Goal: Navigation & Orientation: Find specific page/section

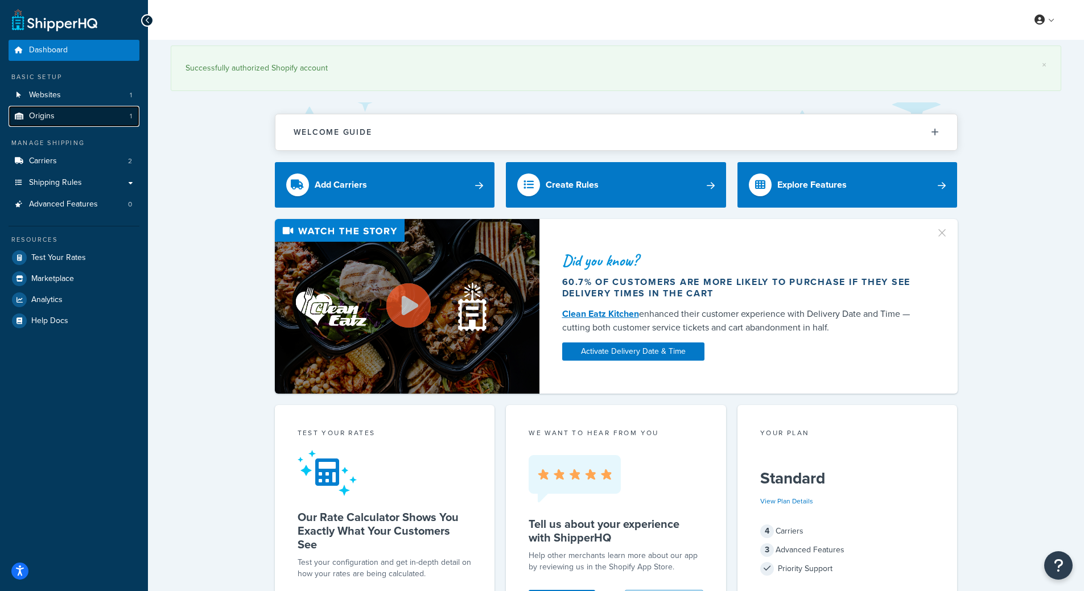
click at [81, 108] on link "Origins 1" at bounding box center [74, 116] width 131 height 21
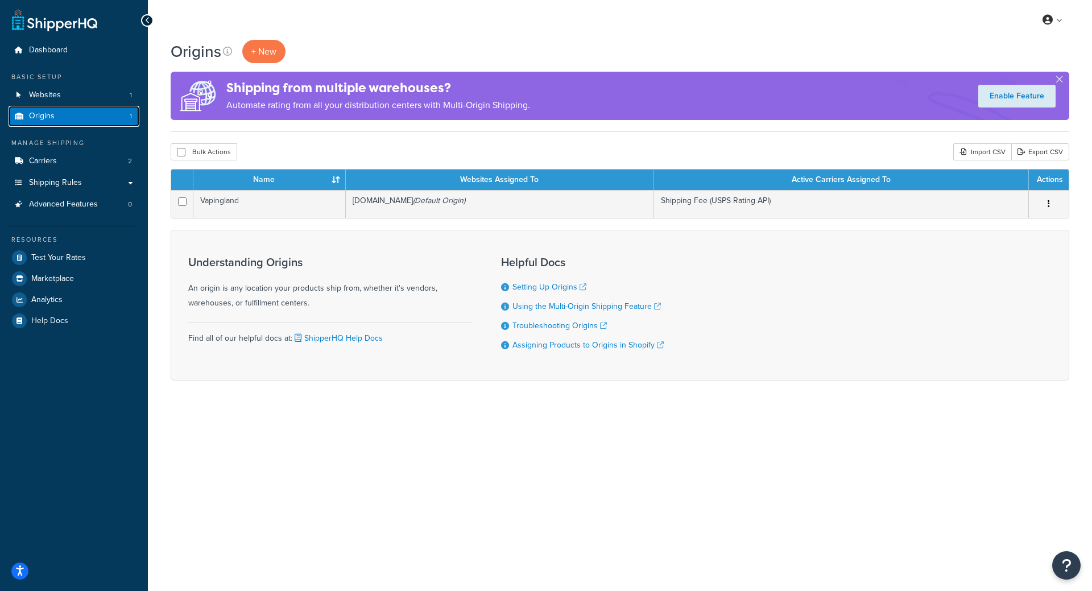
drag, startPoint x: 0, startPoint y: 0, endPoint x: 85, endPoint y: 110, distance: 139.5
click at [85, 110] on link "Origins 1" at bounding box center [74, 116] width 131 height 21
click at [75, 168] on link "Carriers 2" at bounding box center [74, 161] width 131 height 21
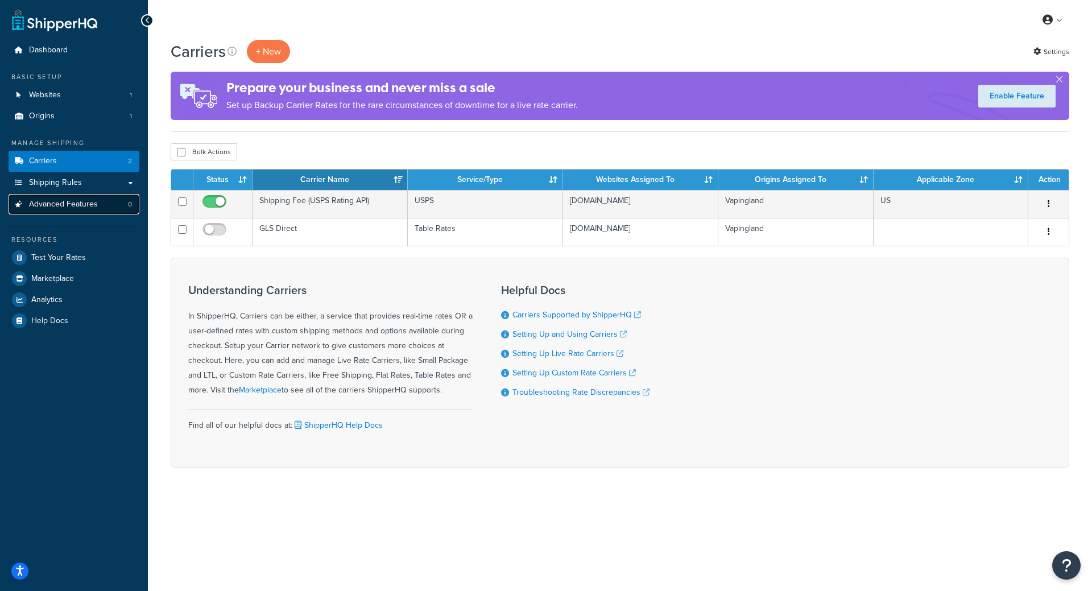
click at [69, 209] on span "Advanced Features" at bounding box center [63, 205] width 69 height 10
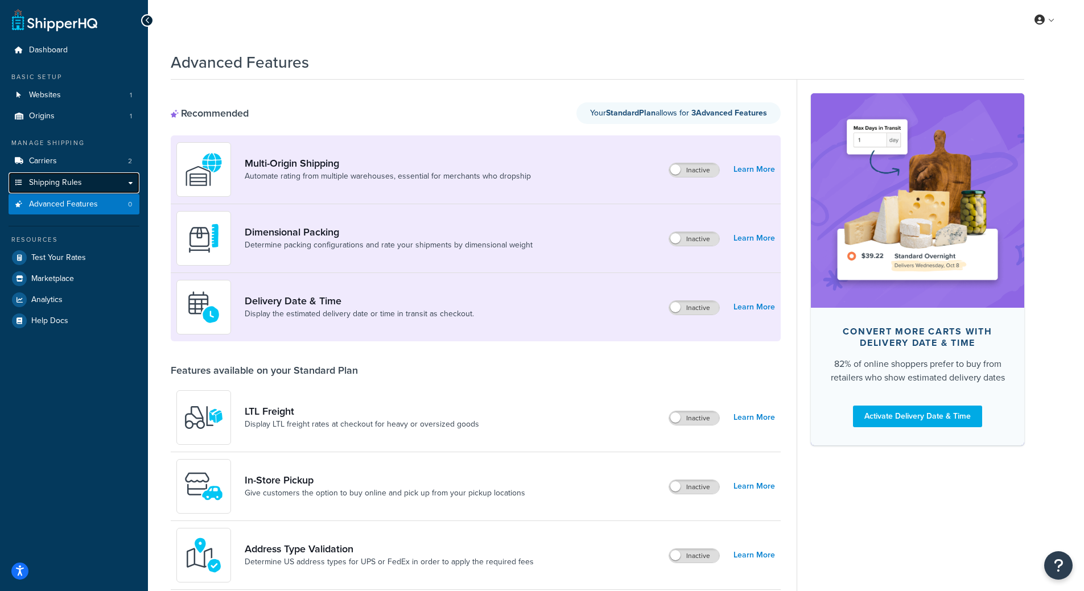
click at [71, 183] on span "Shipping Rules" at bounding box center [55, 183] width 53 height 10
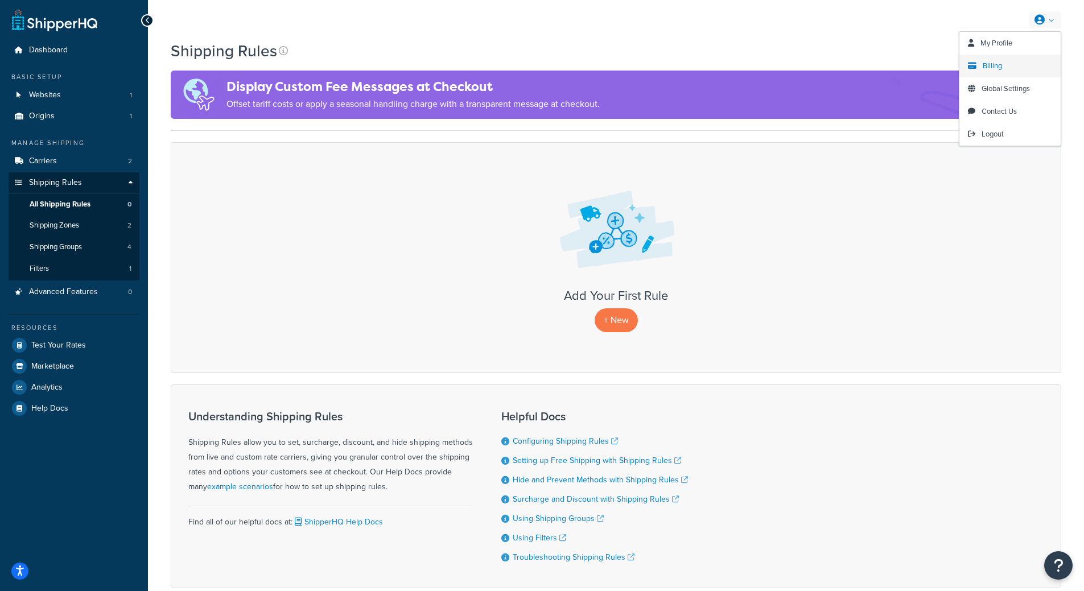
click at [990, 64] on span "Billing" at bounding box center [991, 65] width 19 height 11
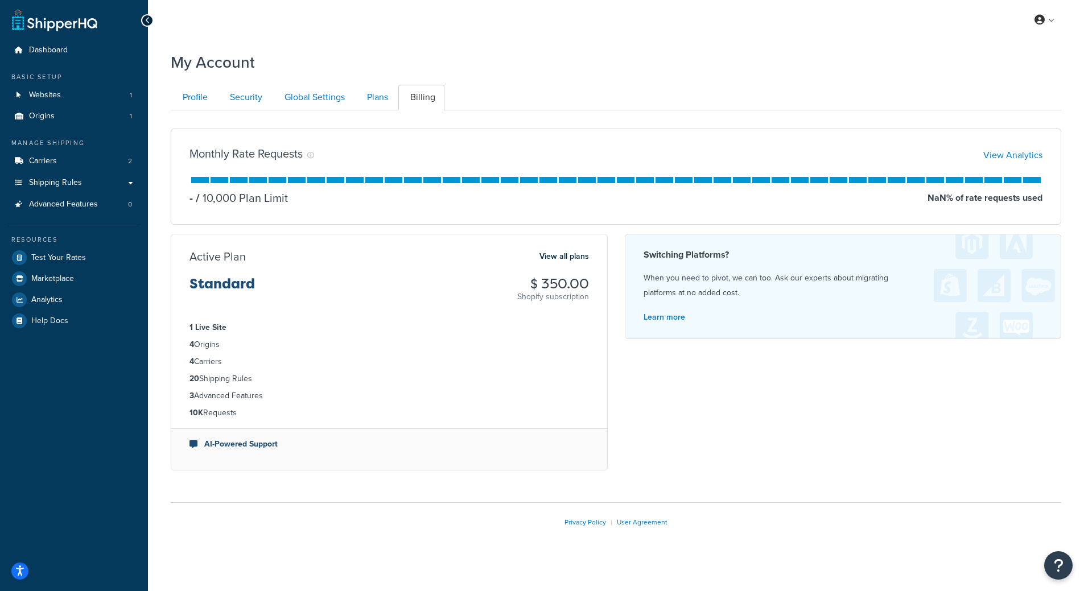
scroll to position [11, 0]
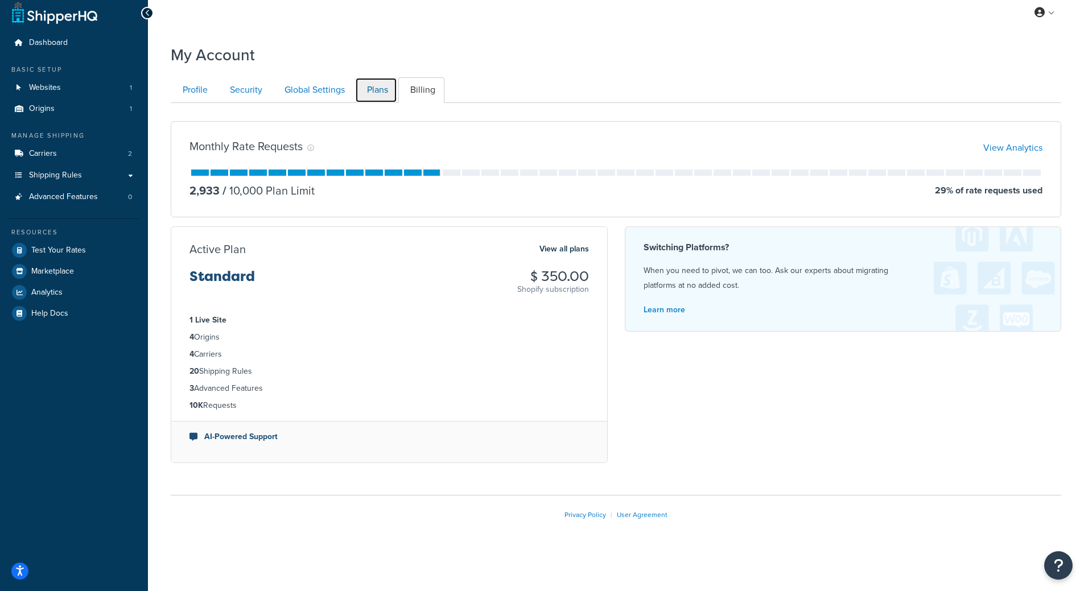
click at [374, 79] on link "Plans" at bounding box center [376, 90] width 42 height 26
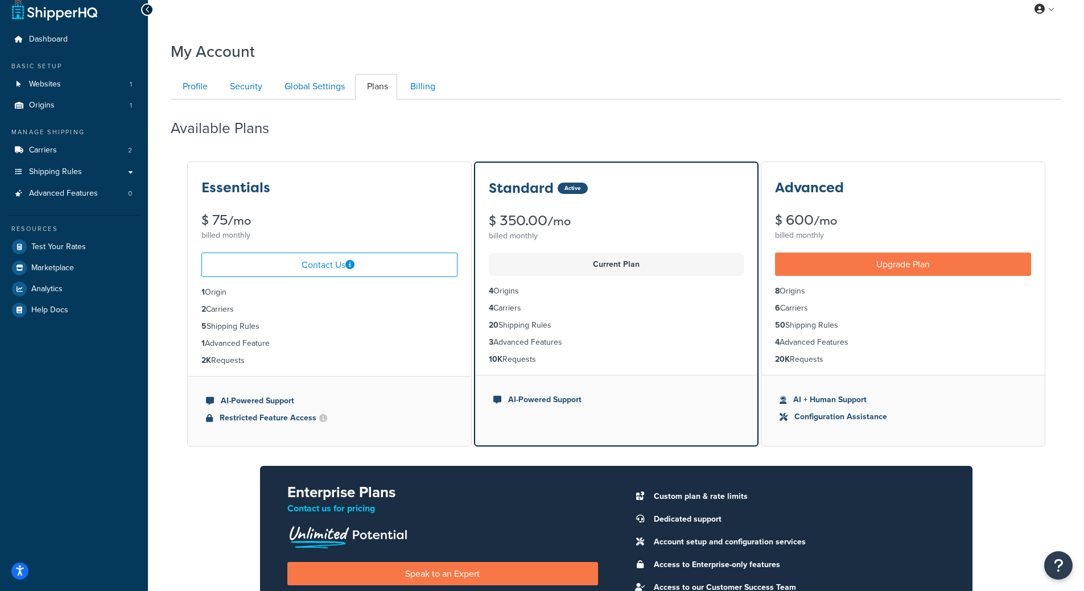
scroll to position [110, 0]
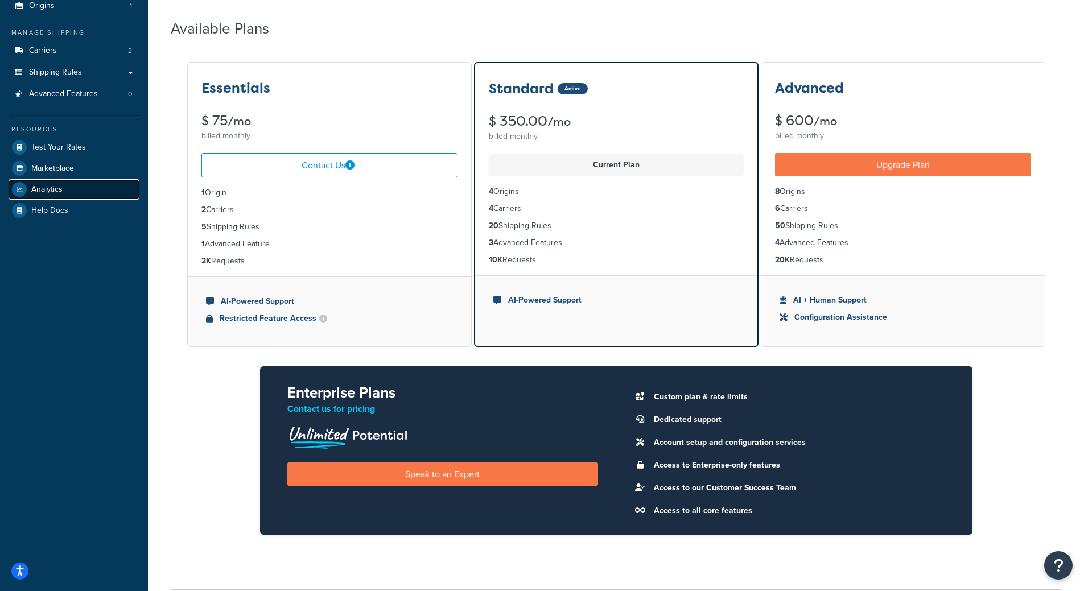
click at [66, 184] on link "Analytics" at bounding box center [74, 189] width 131 height 20
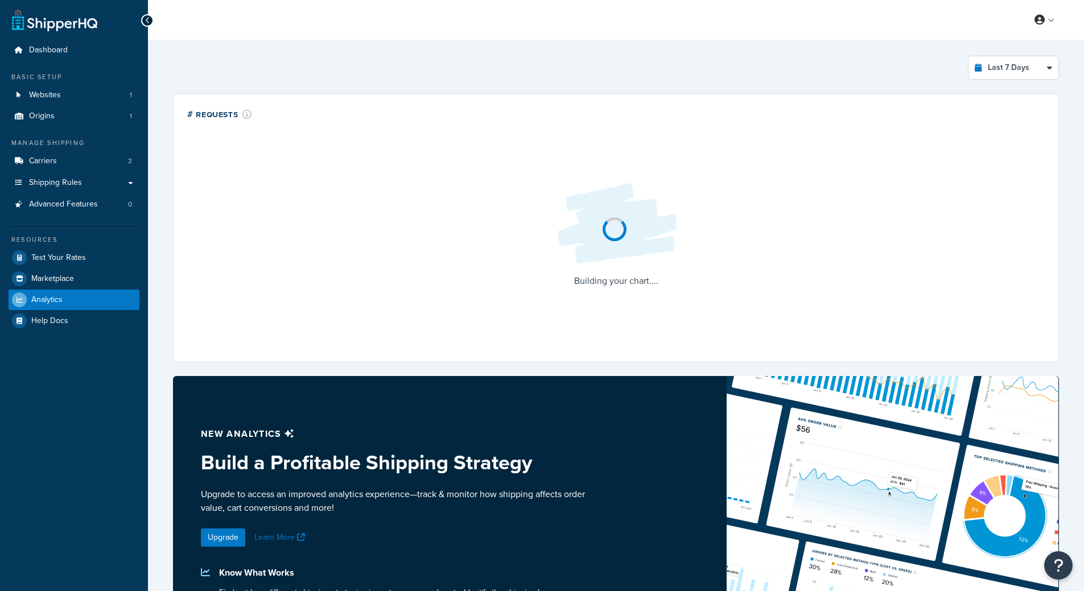
select select "last_7_days"
